Goal: Task Accomplishment & Management: Manage account settings

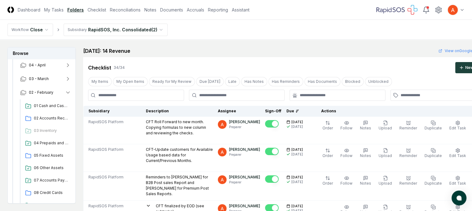
scroll to position [93, 0]
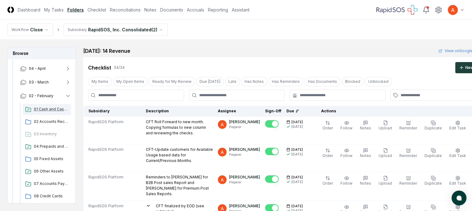
click at [33, 109] on div "01 Cash and Cash Equivalents" at bounding box center [47, 109] width 48 height 11
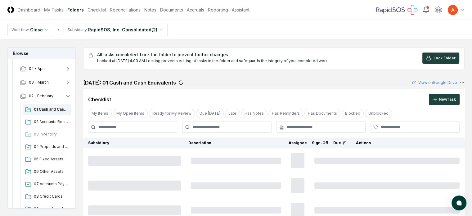
click at [49, 109] on span "01 Cash and Cash Equivalents" at bounding box center [51, 110] width 35 height 6
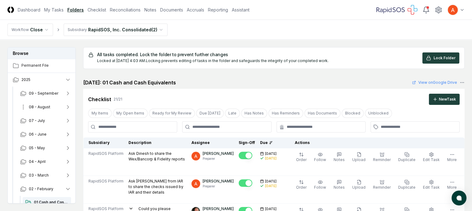
click at [37, 106] on span "08 - August" at bounding box center [39, 107] width 21 height 6
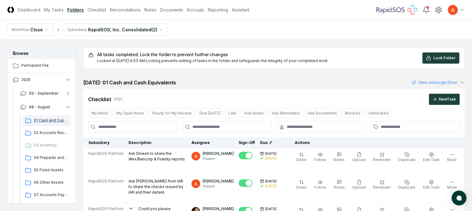
click at [43, 121] on span "01 Cash and Cash Equivalents" at bounding box center [51, 121] width 35 height 6
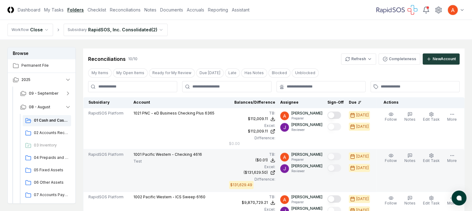
scroll to position [683, 0]
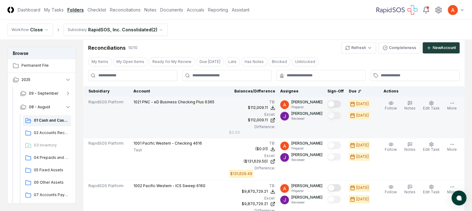
click at [341, 104] on button "Mark complete" at bounding box center [335, 103] width 14 height 7
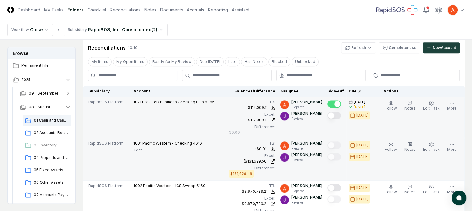
click at [0, 0] on td "($131,629.50)" at bounding box center [0, 0] width 0 height 0
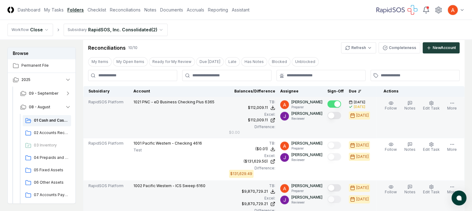
scroll to position [745, 0]
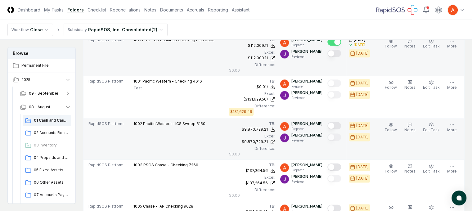
drag, startPoint x: 376, startPoint y: 118, endPoint x: 388, endPoint y: 119, distance: 11.9
click at [344, 121] on div at bounding box center [336, 126] width 16 height 10
drag, startPoint x: 379, startPoint y: 116, endPoint x: 387, endPoint y: 116, distance: 8.1
click at [344, 121] on div at bounding box center [336, 126] width 16 height 10
drag, startPoint x: 378, startPoint y: 117, endPoint x: 386, endPoint y: 117, distance: 8.4
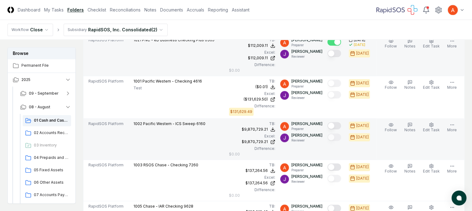
click at [341, 122] on button "Mark complete" at bounding box center [335, 125] width 14 height 7
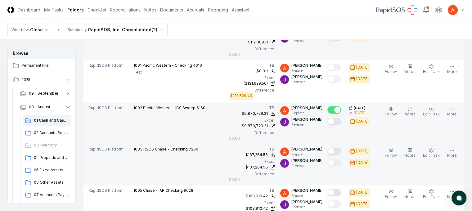
scroll to position [776, 0]
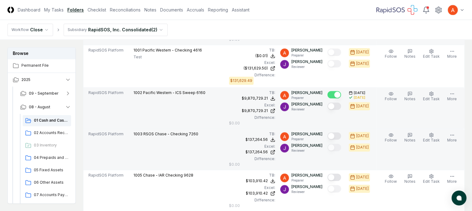
drag, startPoint x: 377, startPoint y: 118, endPoint x: 384, endPoint y: 119, distance: 7.2
click at [341, 132] on button "Mark complete" at bounding box center [335, 135] width 14 height 7
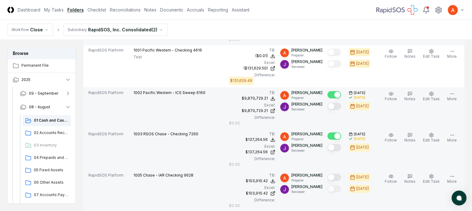
drag, startPoint x: 375, startPoint y: 150, endPoint x: 381, endPoint y: 150, distance: 5.9
click at [341, 174] on button "Mark complete" at bounding box center [335, 177] width 14 height 7
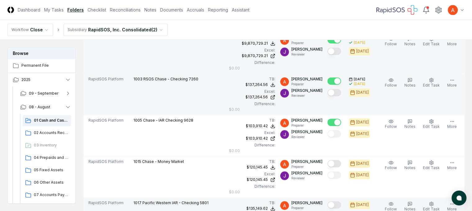
scroll to position [839, 0]
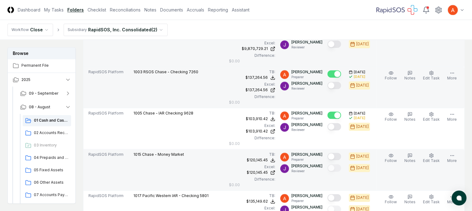
drag, startPoint x: 377, startPoint y: 122, endPoint x: 384, endPoint y: 123, distance: 7.5
click at [341, 153] on button "Mark complete" at bounding box center [335, 156] width 14 height 7
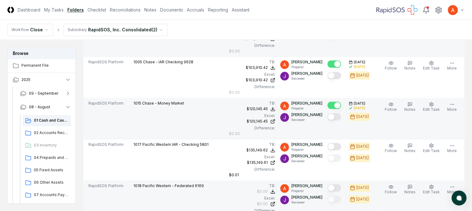
scroll to position [901, 0]
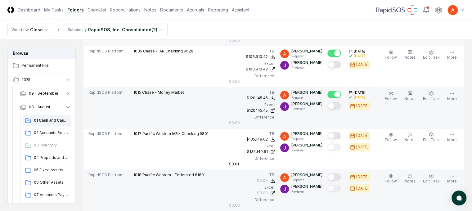
drag, startPoint x: 377, startPoint y: 127, endPoint x: 386, endPoint y: 128, distance: 9.1
click at [341, 173] on button "Mark complete" at bounding box center [335, 176] width 14 height 7
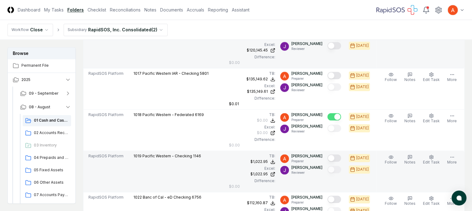
scroll to position [963, 0]
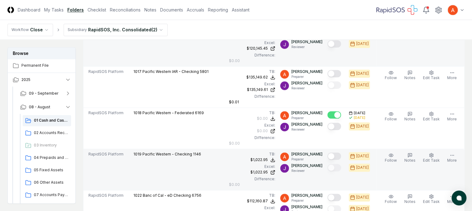
drag, startPoint x: 378, startPoint y: 100, endPoint x: 383, endPoint y: 100, distance: 5.3
click at [341, 152] on button "Mark complete" at bounding box center [335, 155] width 14 height 7
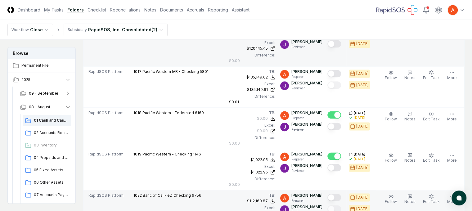
drag, startPoint x: 375, startPoint y: 133, endPoint x: 382, endPoint y: 134, distance: 6.9
click at [341, 194] on button "Mark complete" at bounding box center [335, 197] width 14 height 7
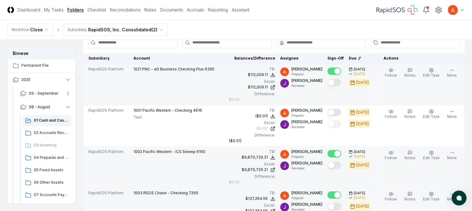
scroll to position [714, 0]
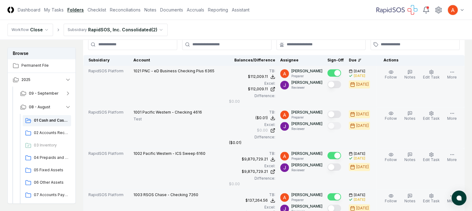
click at [0, 0] on td "($0.01)" at bounding box center [0, 0] width 0 height 0
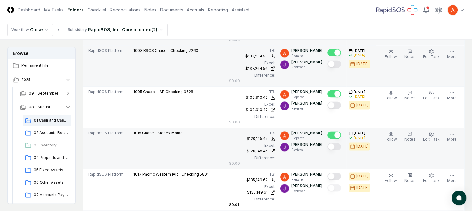
scroll to position [870, 0]
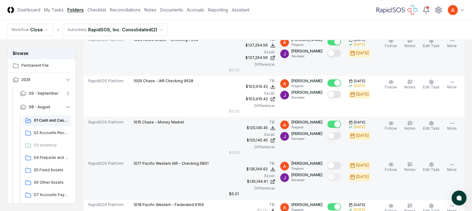
click at [0, 0] on td "$135,149.61" at bounding box center [0, 0] width 0 height 0
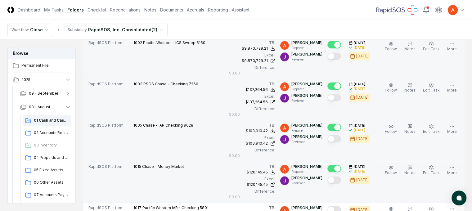
scroll to position [901, 0]
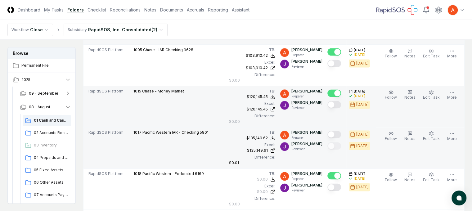
click at [341, 131] on button "Mark complete" at bounding box center [335, 134] width 14 height 7
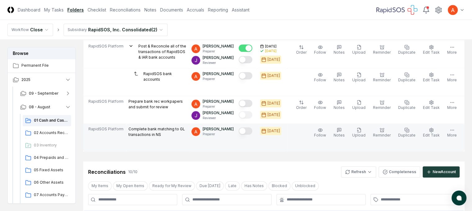
scroll to position [621, 0]
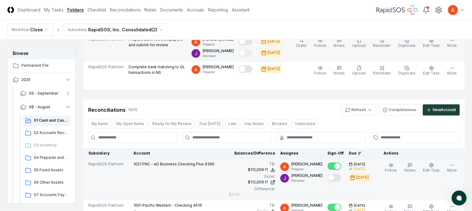
click at [253, 45] on button "Mark complete" at bounding box center [246, 41] width 14 height 7
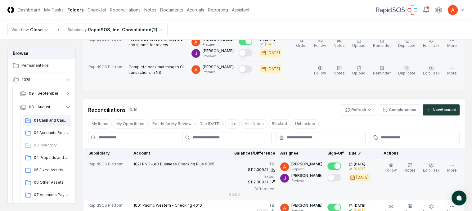
click at [253, 73] on button "Mark complete" at bounding box center [246, 68] width 14 height 7
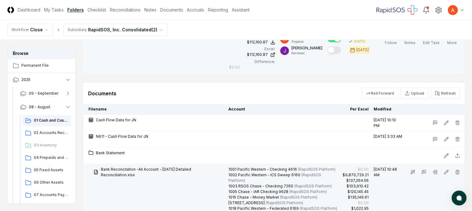
scroll to position [1056, 0]
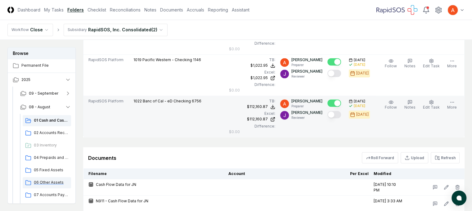
click at [45, 181] on span "06 Other Assets" at bounding box center [51, 183] width 35 height 6
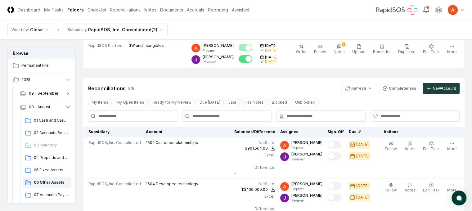
scroll to position [93, 0]
